Goal: Transaction & Acquisition: Purchase product/service

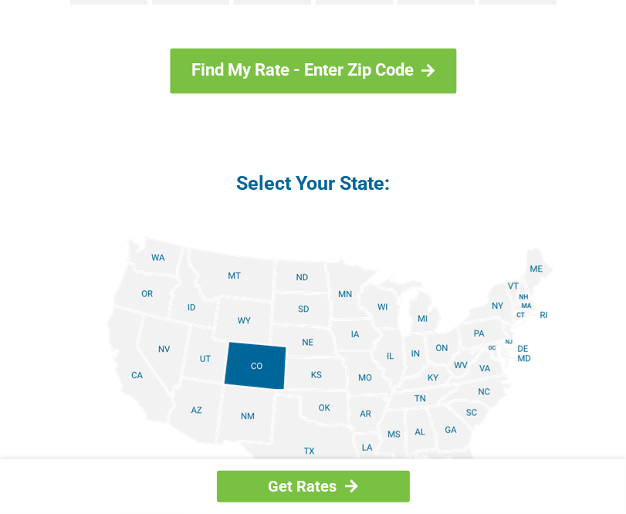
scroll to position [1777, 0]
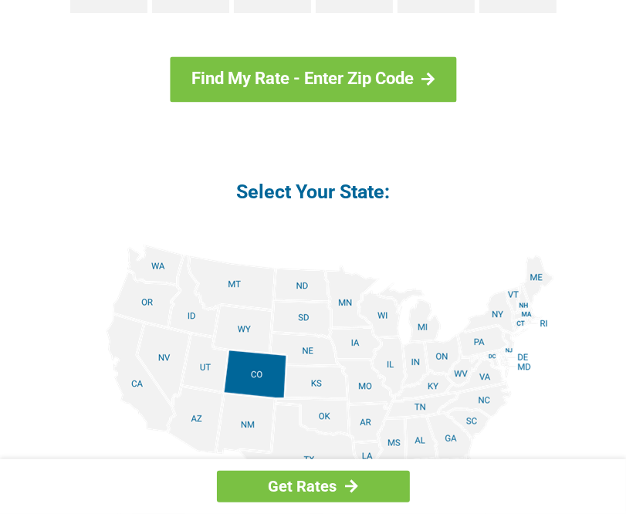
click at [514, 267] on img at bounding box center [314, 419] width 482 height 348
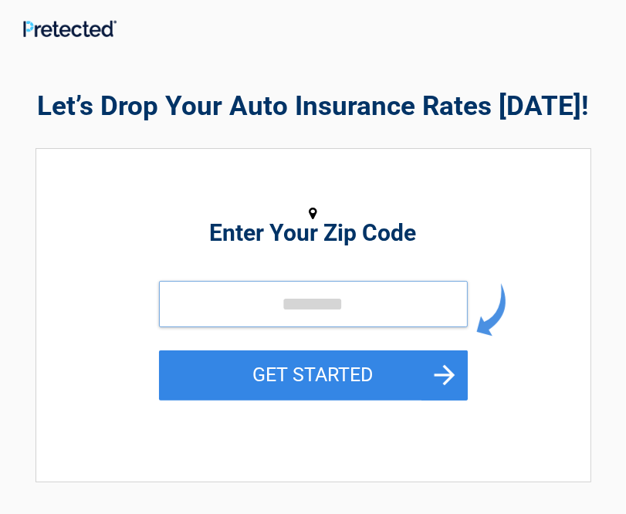
click at [379, 310] on input "tel" at bounding box center [313, 304] width 309 height 46
type input "*****"
